Goal: Check status: Check status

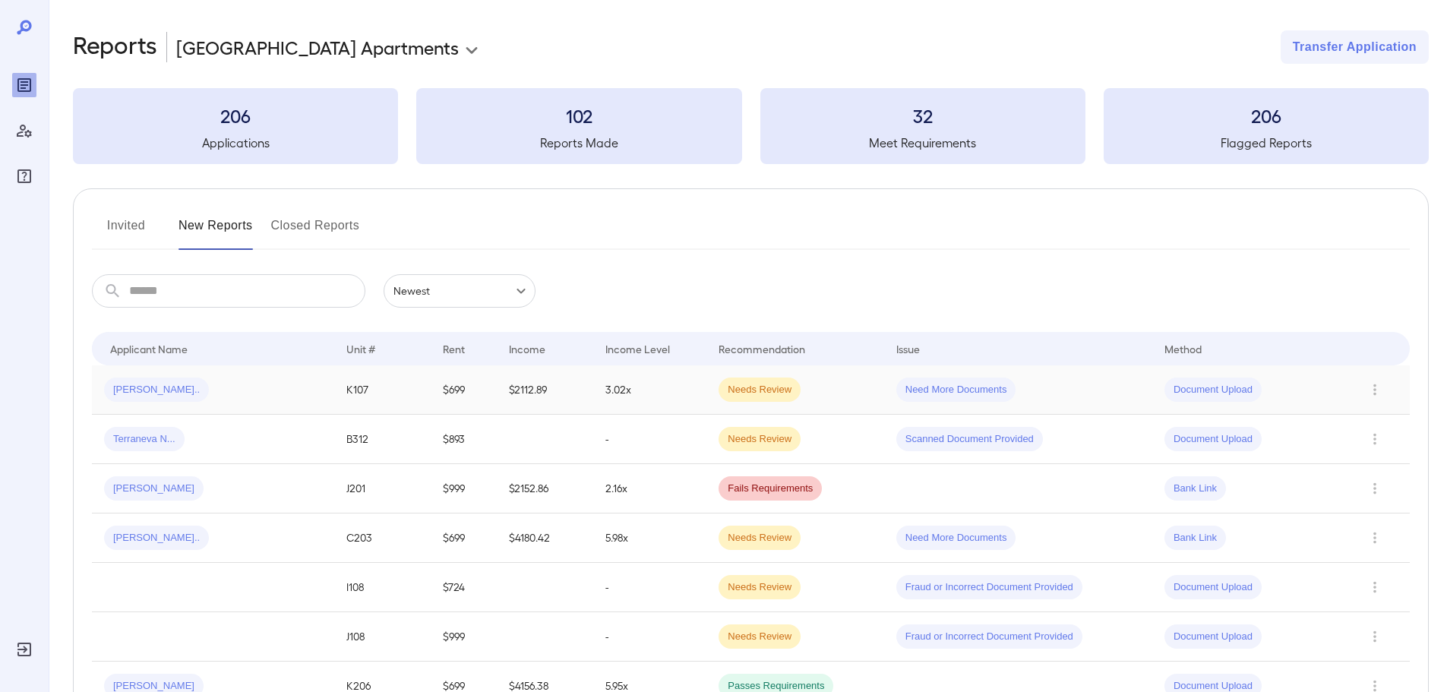
click at [291, 394] on div "[PERSON_NAME].." at bounding box center [213, 390] width 218 height 24
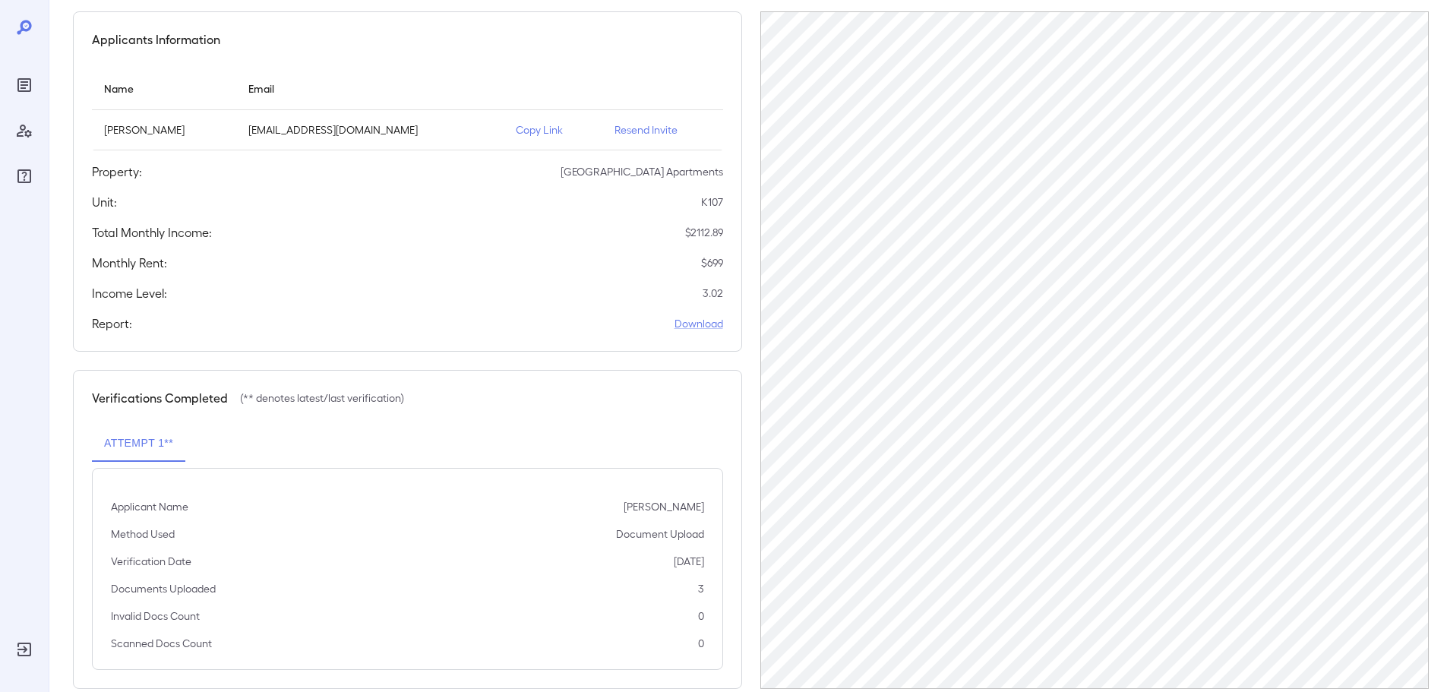
scroll to position [153, 0]
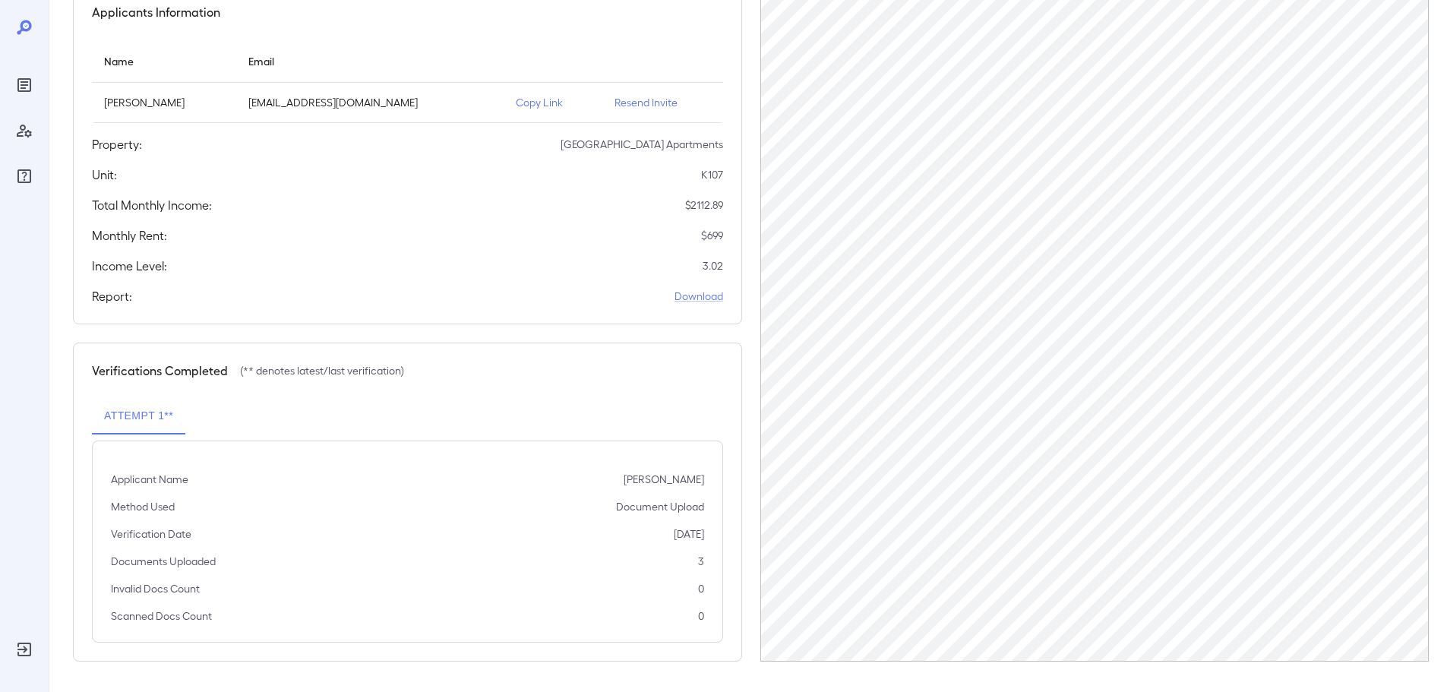
click at [140, 419] on button "Attempt 1**" at bounding box center [138, 416] width 93 height 36
click at [133, 401] on button "Attempt 1**" at bounding box center [138, 416] width 93 height 36
